Goal: Information Seeking & Learning: Find specific page/section

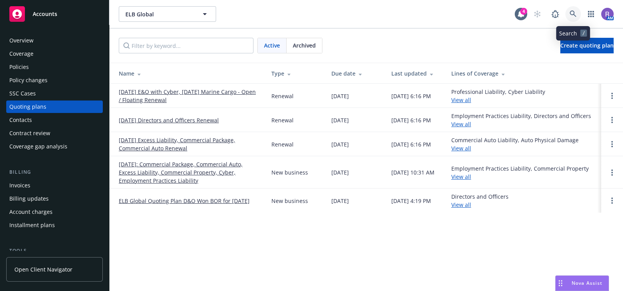
click at [575, 16] on icon at bounding box center [573, 14] width 7 height 7
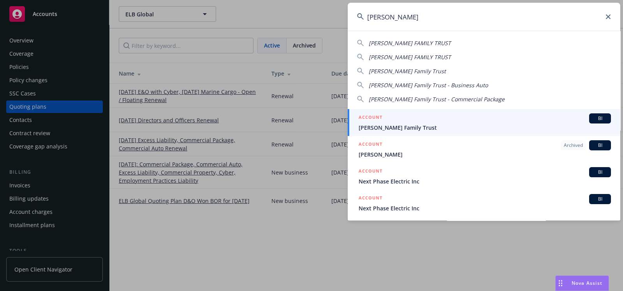
type input "phua lee"
click at [426, 122] on div "ACCOUNT BI" at bounding box center [485, 118] width 252 height 10
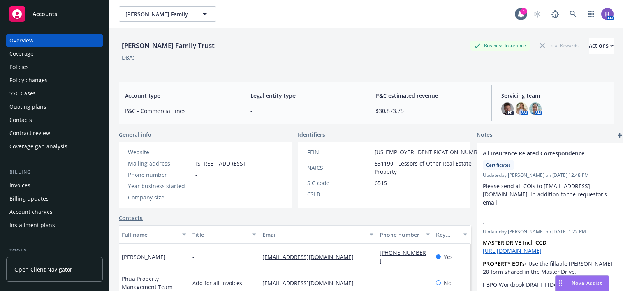
click at [30, 61] on div "Policies" at bounding box center [54, 67] width 90 height 12
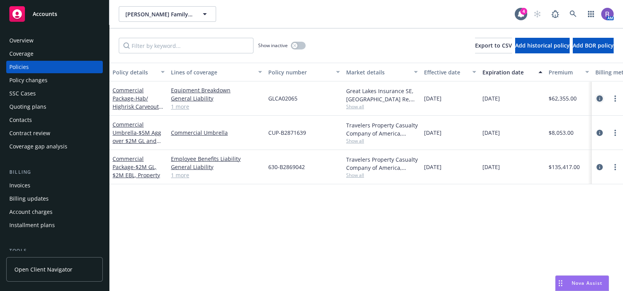
click at [595, 98] on link "circleInformation" at bounding box center [599, 98] width 9 height 9
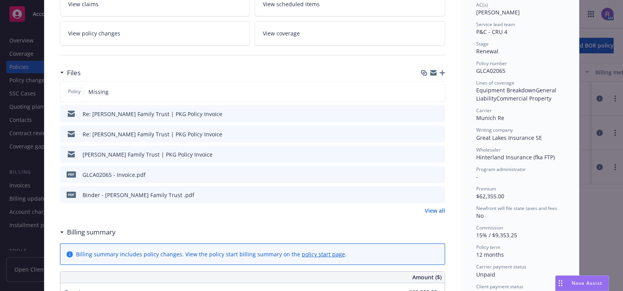
scroll to position [149, 0]
click at [436, 192] on icon "preview file" at bounding box center [437, 193] width 7 height 5
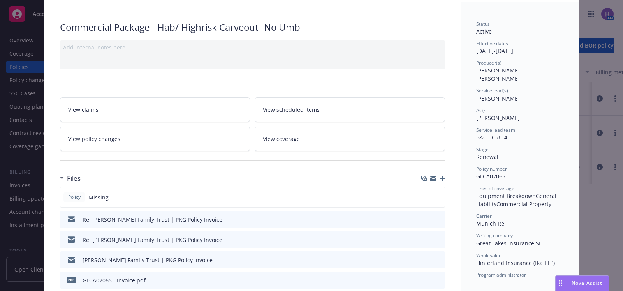
scroll to position [59, 0]
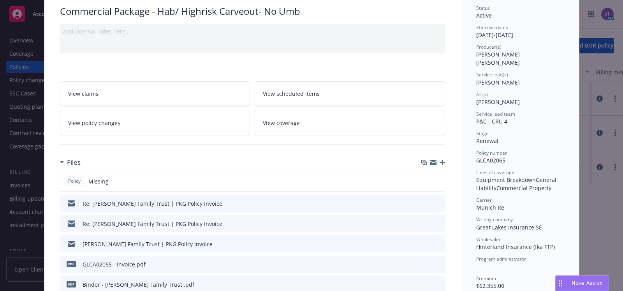
click at [489, 157] on span "GLCA02065" at bounding box center [490, 160] width 29 height 7
copy span "GLCA02065"
click at [11, 151] on div "Policy Commercial Package - Hab/ Highrisk Carveout- No Umb Add internal notes h…" at bounding box center [311, 145] width 623 height 291
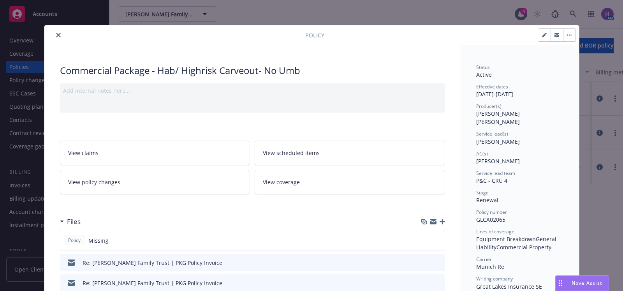
click at [56, 34] on icon "close" at bounding box center [58, 35] width 5 height 5
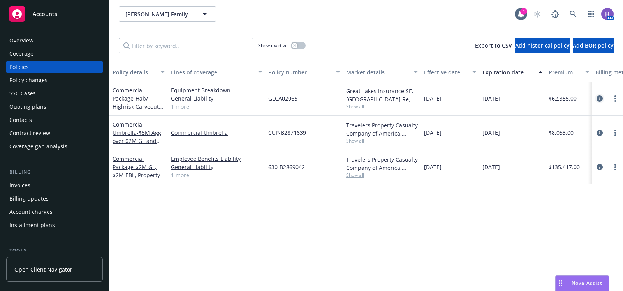
click at [597, 100] on icon "circleInformation" at bounding box center [600, 98] width 6 height 6
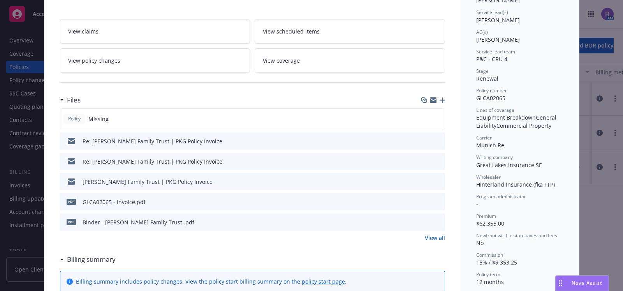
scroll to position [122, 0]
click at [435, 201] on icon "preview file" at bounding box center [437, 200] width 7 height 5
click at [434, 219] on icon "preview file" at bounding box center [437, 221] width 7 height 5
click at [587, 84] on div "Policy Commercial Package - Hab/ Highrisk Carveout- No Umb Add internal notes h…" at bounding box center [311, 145] width 623 height 291
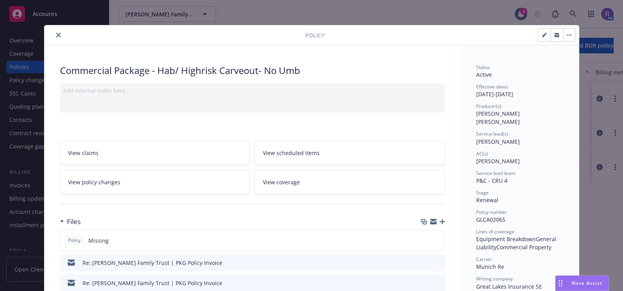
click at [58, 35] on button "close" at bounding box center [58, 34] width 9 height 9
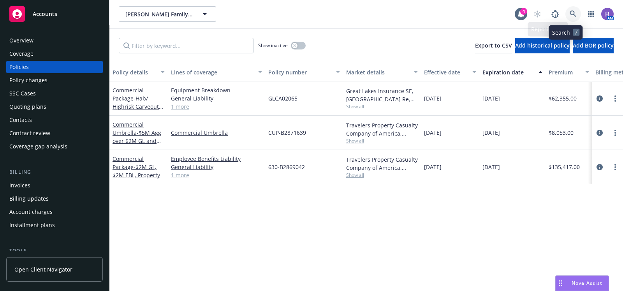
click at [570, 14] on icon at bounding box center [573, 14] width 7 height 7
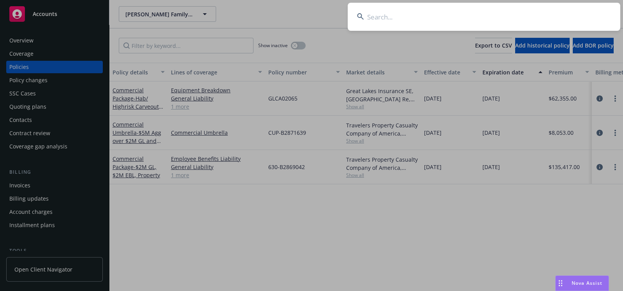
click at [565, 14] on input at bounding box center [484, 17] width 273 height 28
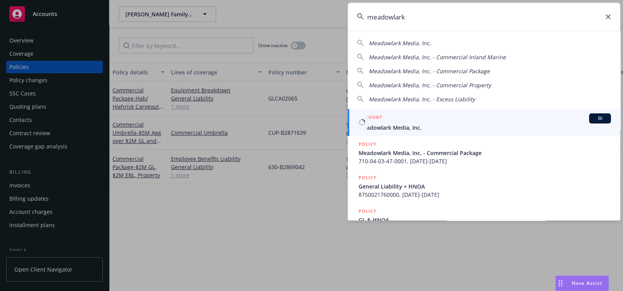
type input "meadowlark"
click at [411, 119] on div "ACCOUNT BI" at bounding box center [485, 118] width 252 height 10
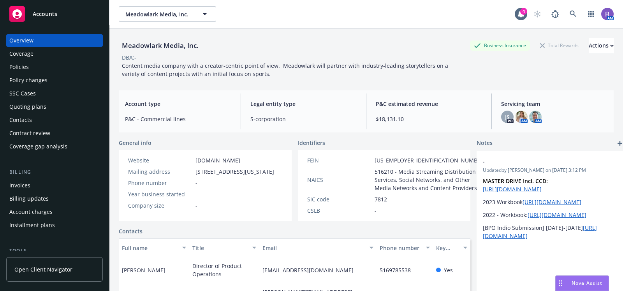
click at [328, 126] on div "Legal entity type S-corporation" at bounding box center [303, 112] width 119 height 36
click at [42, 110] on div "Quoting plans" at bounding box center [27, 107] width 37 height 12
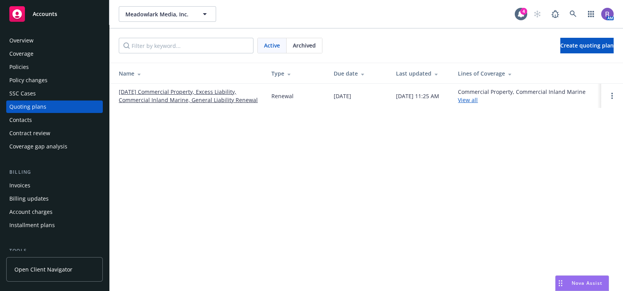
click at [213, 99] on link "06/01/25 Commercial Property, Excess Liability, Commercial Inland Marine, Gener…" at bounding box center [189, 96] width 140 height 16
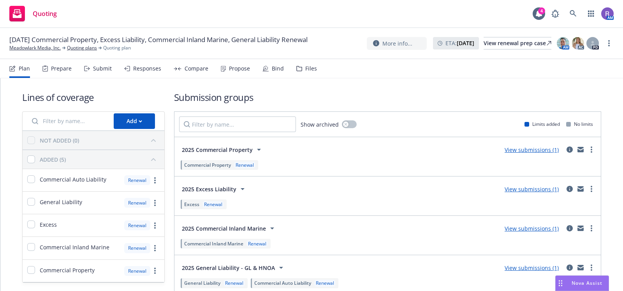
click at [310, 72] on div "Files" at bounding box center [306, 68] width 21 height 19
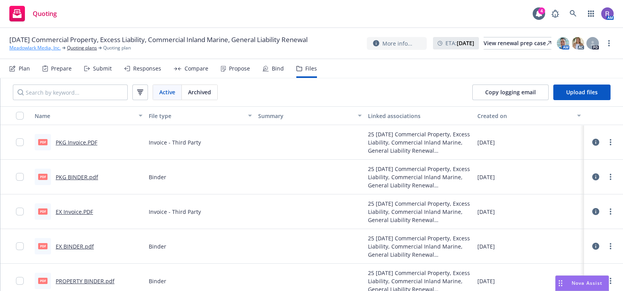
click at [30, 48] on link "Meadowlark Media, Inc." at bounding box center [34, 47] width 51 height 7
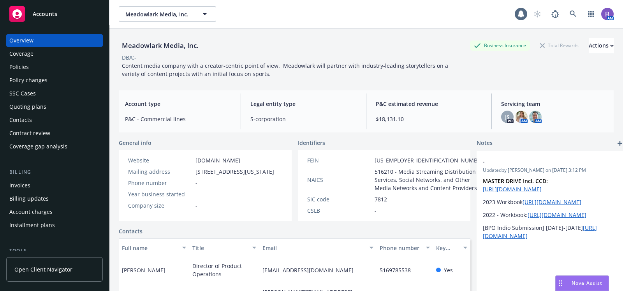
click at [56, 69] on div "Policies" at bounding box center [54, 67] width 90 height 12
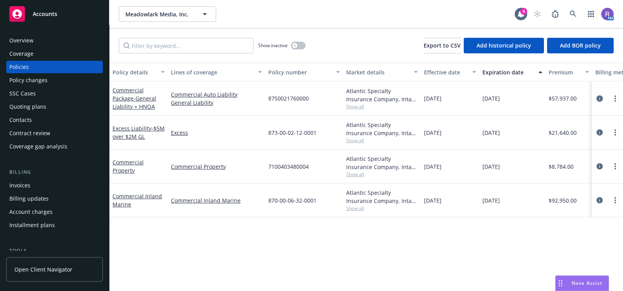
click at [597, 101] on icon "circleInformation" at bounding box center [600, 98] width 6 height 6
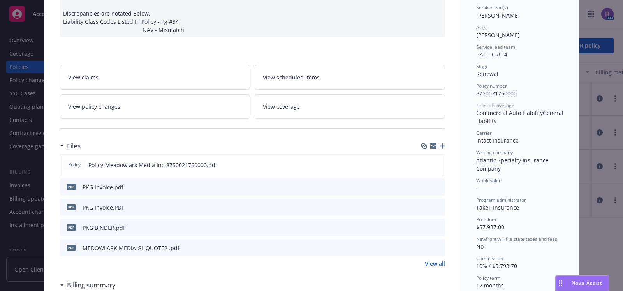
scroll to position [120, 0]
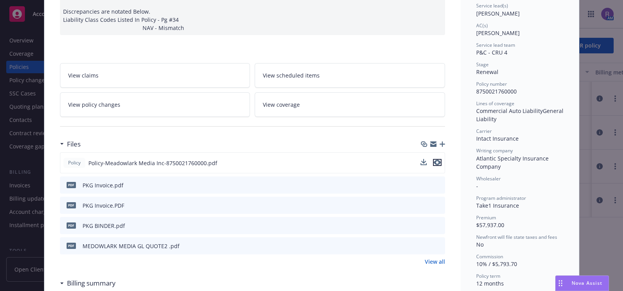
click at [436, 160] on icon "preview file" at bounding box center [437, 162] width 7 height 5
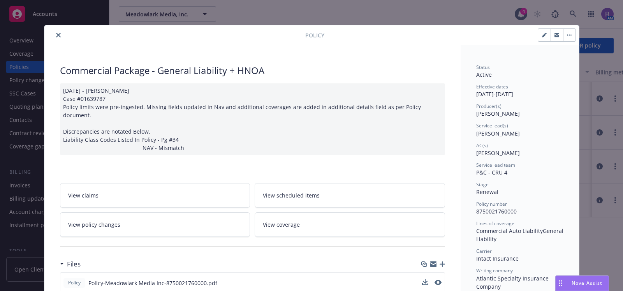
click at [54, 31] on button "close" at bounding box center [58, 34] width 9 height 9
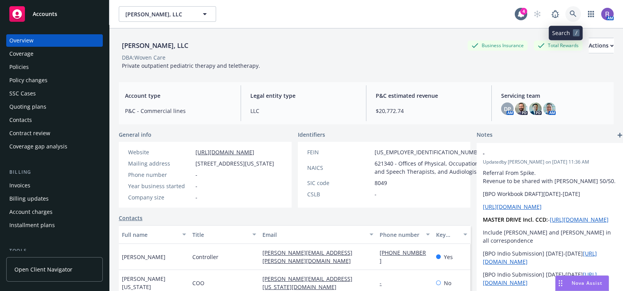
click at [570, 15] on icon at bounding box center [573, 14] width 7 height 7
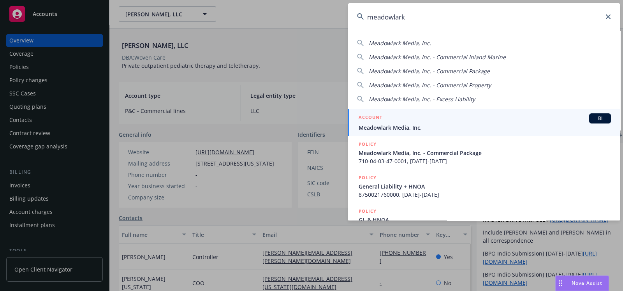
type input "meadowlark"
click at [381, 129] on span "Meadowlark Media, Inc." at bounding box center [485, 127] width 252 height 8
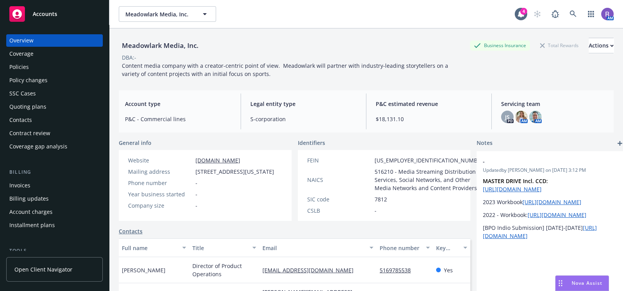
click at [211, 162] on link "[DOMAIN_NAME]" at bounding box center [218, 160] width 45 height 7
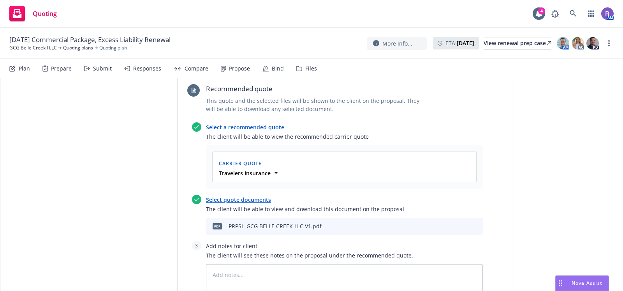
scroll to position [145, 0]
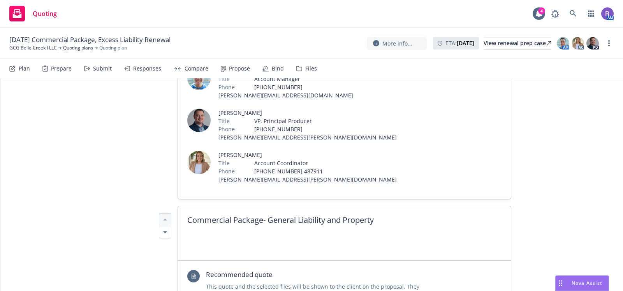
type textarea "x"
